Goal: Information Seeking & Learning: Understand process/instructions

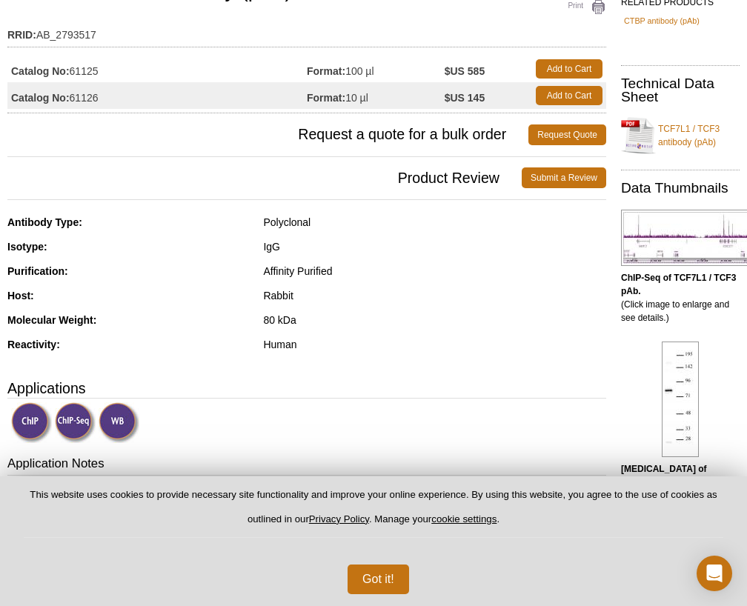
scroll to position [142, 0]
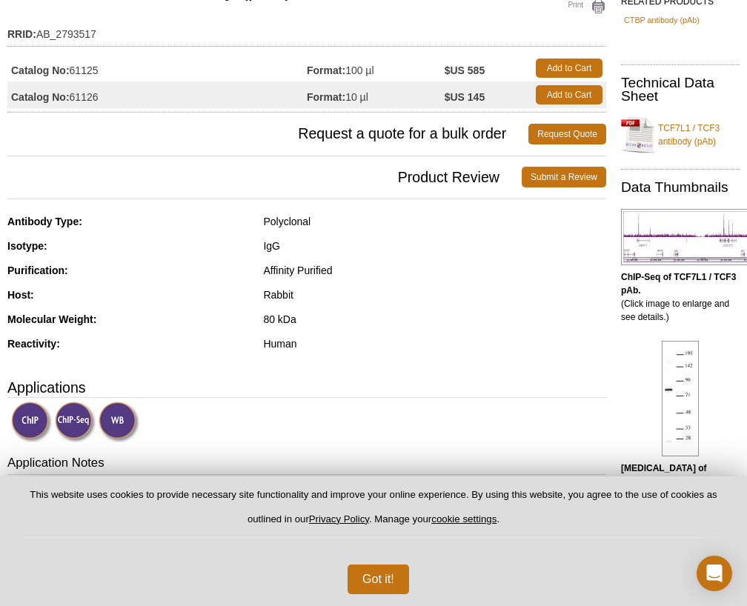
click at [665, 296] on b "ChIP-Seq of TCF7L1 / TCF3 pAb." at bounding box center [678, 284] width 115 height 24
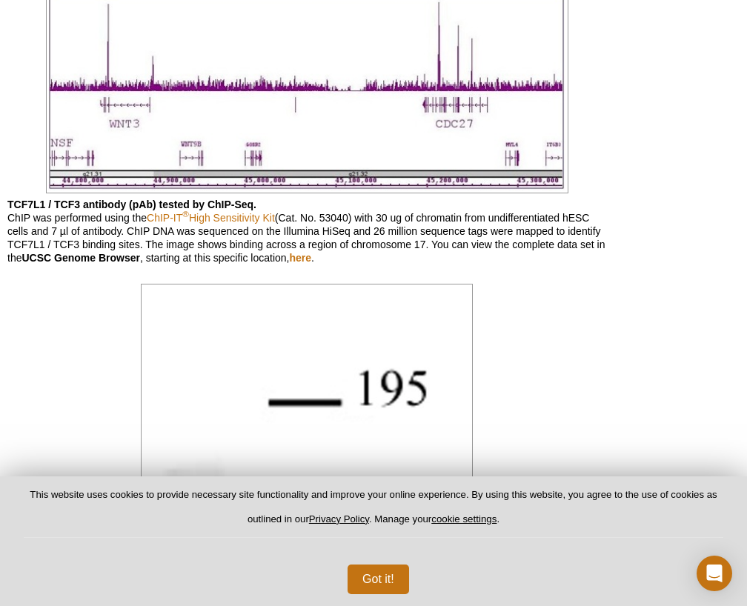
scroll to position [1027, 0]
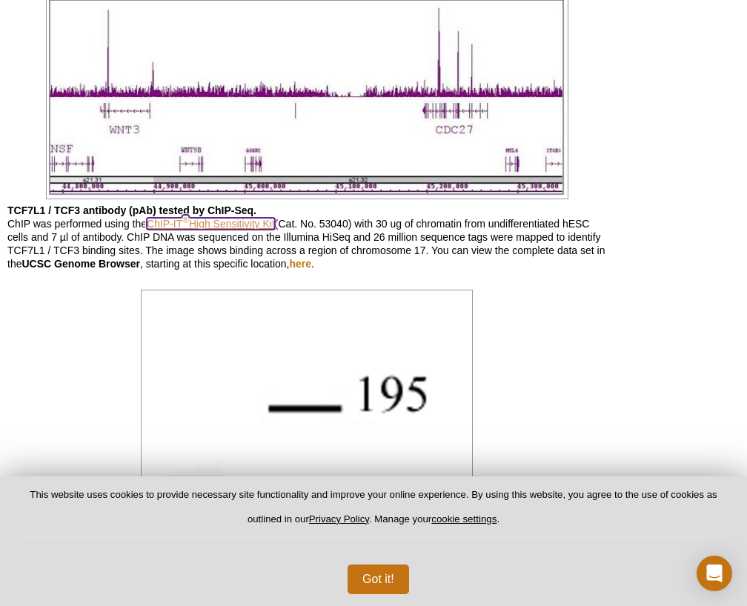
click at [169, 223] on link "ChIP-IT ® High Sensitivity Kit" at bounding box center [211, 224] width 128 height 12
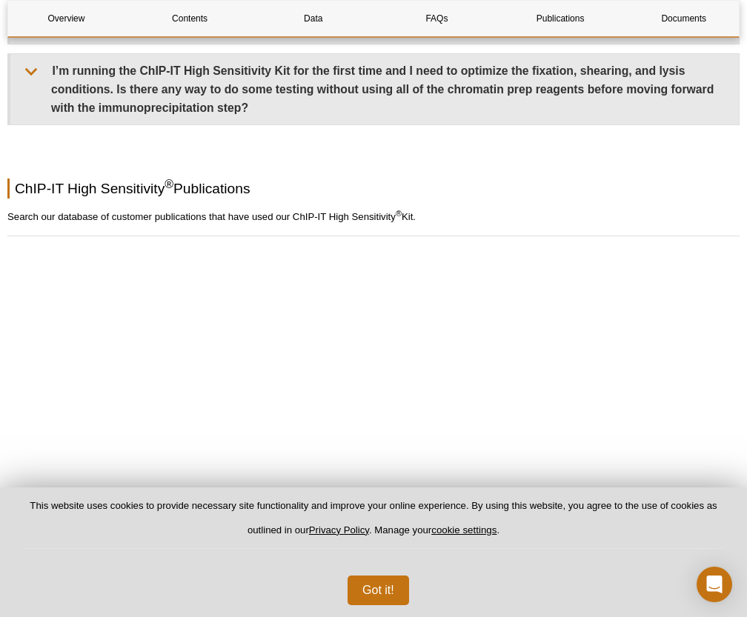
scroll to position [4789, 0]
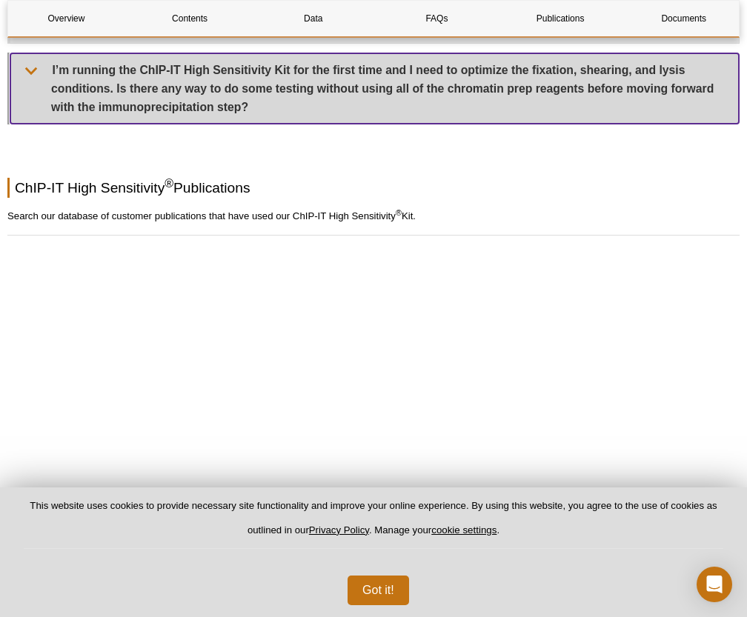
click at [281, 91] on summary "I’m running the ChIP-IT High Sensitivity Kit for the first time and I need to o…" at bounding box center [374, 88] width 728 height 71
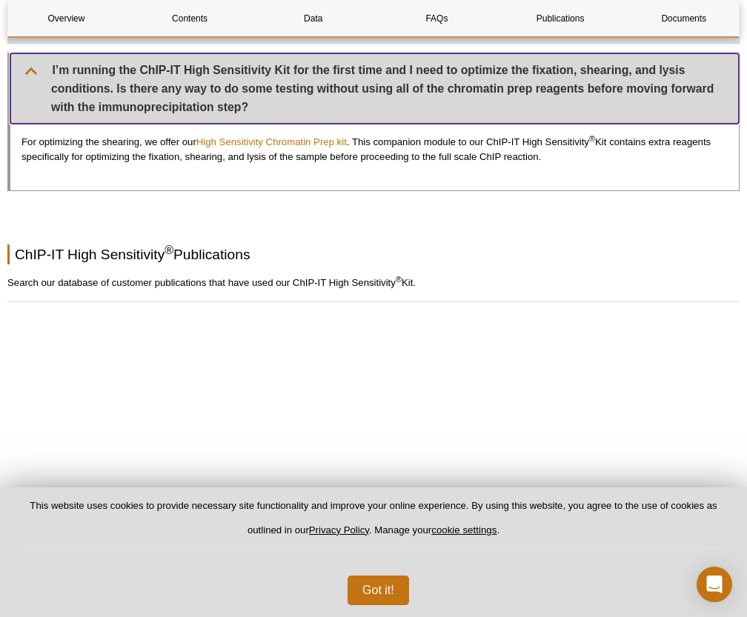
click at [281, 91] on summary "I’m running the ChIP-IT High Sensitivity Kit for the first time and I need to o…" at bounding box center [374, 88] width 728 height 71
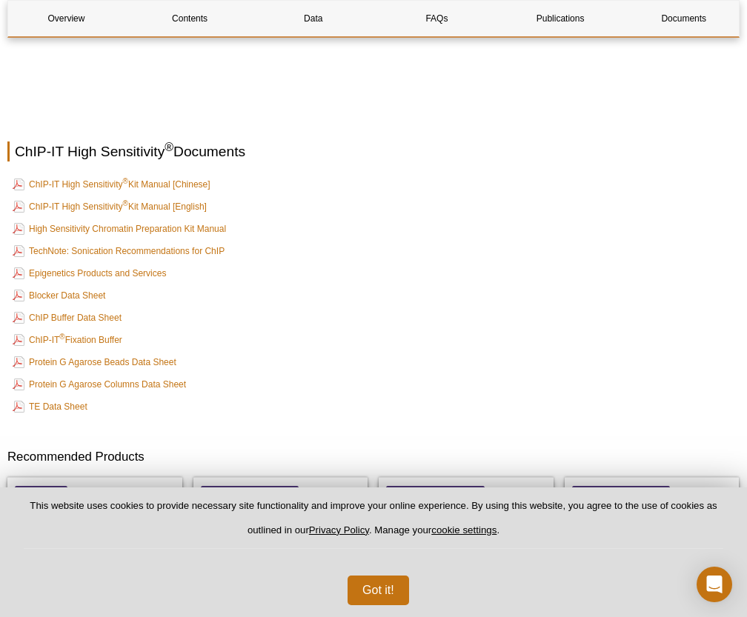
scroll to position [5530, 0]
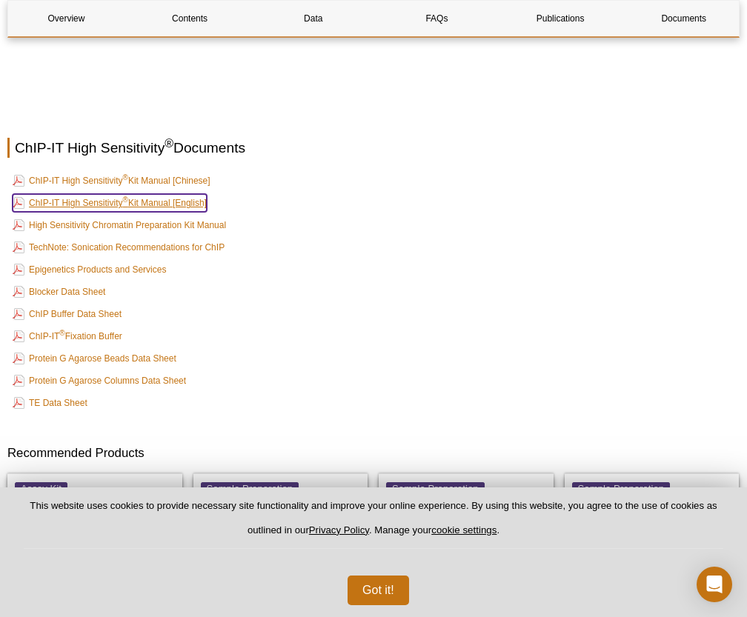
click at [170, 196] on link "ChIP-IT High Sensitivity ® Kit Manual [English]" at bounding box center [110, 203] width 194 height 18
